Goal: Find specific page/section

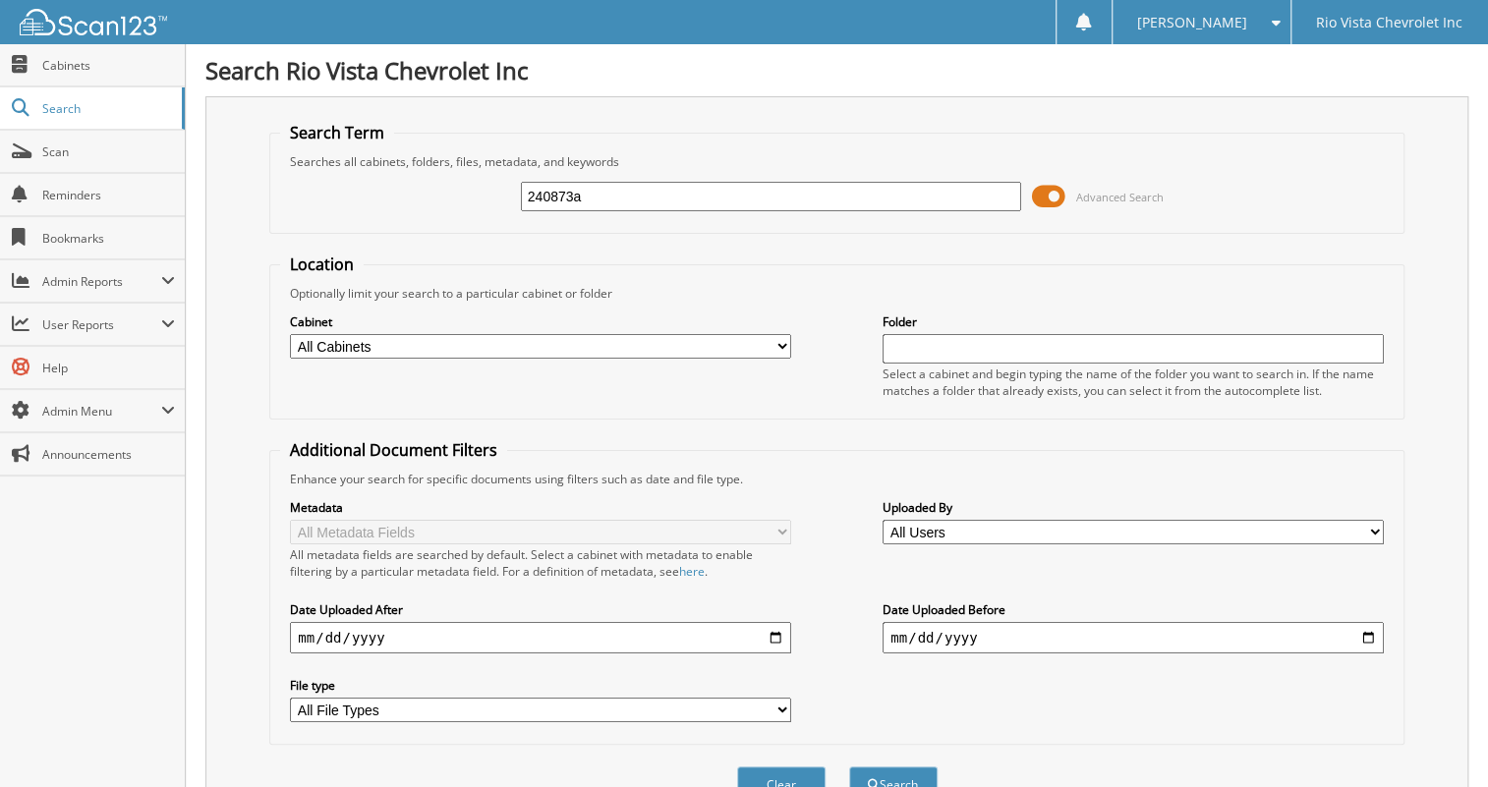
type input "240873a"
click at [849, 767] on button "Search" at bounding box center [893, 785] width 88 height 36
type input "a"
type input "377241"
click at [849, 767] on button "Search" at bounding box center [893, 785] width 88 height 36
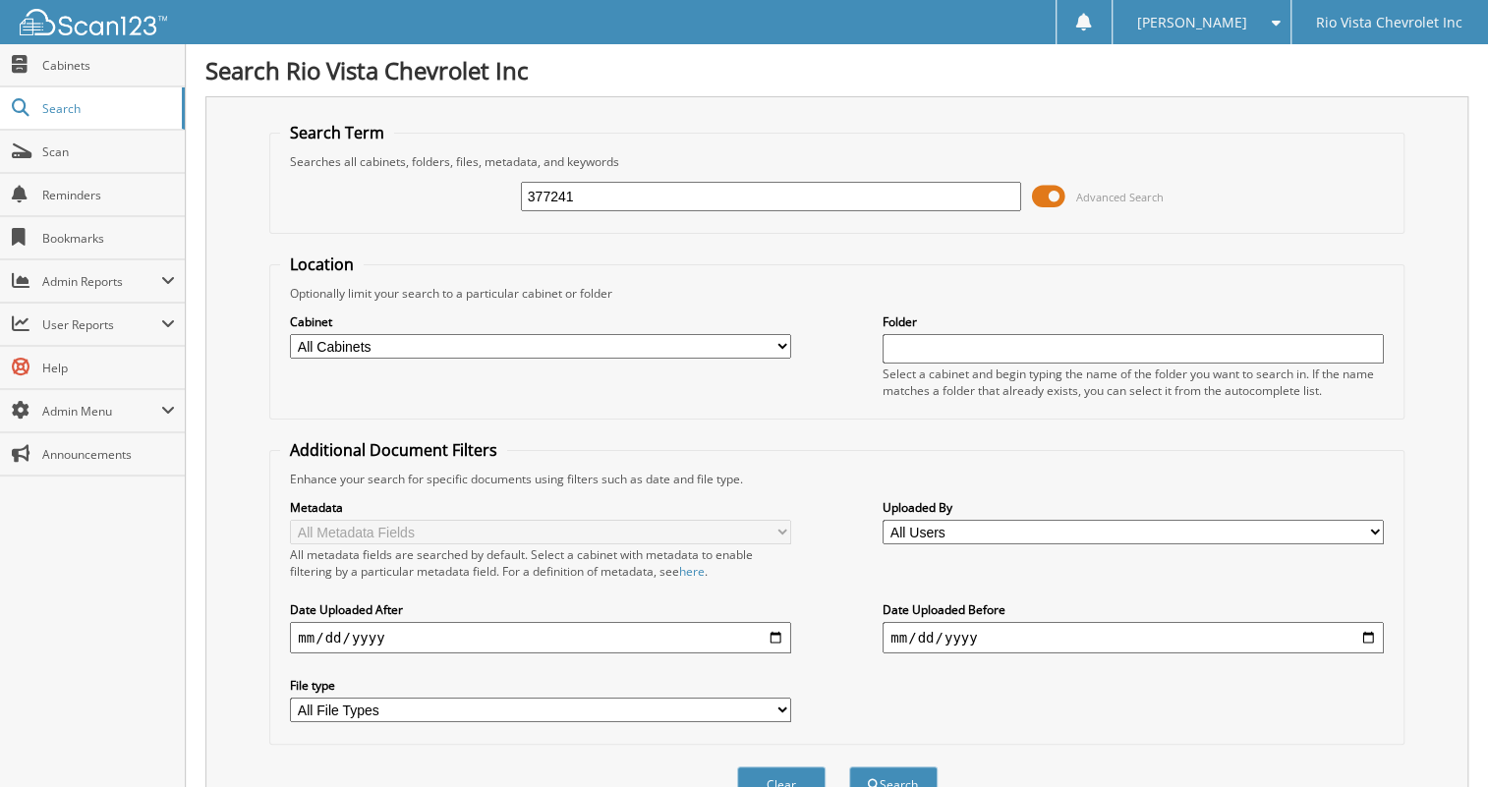
drag, startPoint x: 602, startPoint y: 191, endPoint x: 459, endPoint y: 199, distance: 143.8
click at [459, 199] on div "377241 Advanced Search" at bounding box center [836, 196] width 1113 height 53
type input "240873a"
click at [849, 767] on button "Search" at bounding box center [893, 785] width 88 height 36
click at [85, 65] on span "Cabinets" at bounding box center [108, 65] width 133 height 17
